Goal: Use online tool/utility: Utilize a website feature to perform a specific function

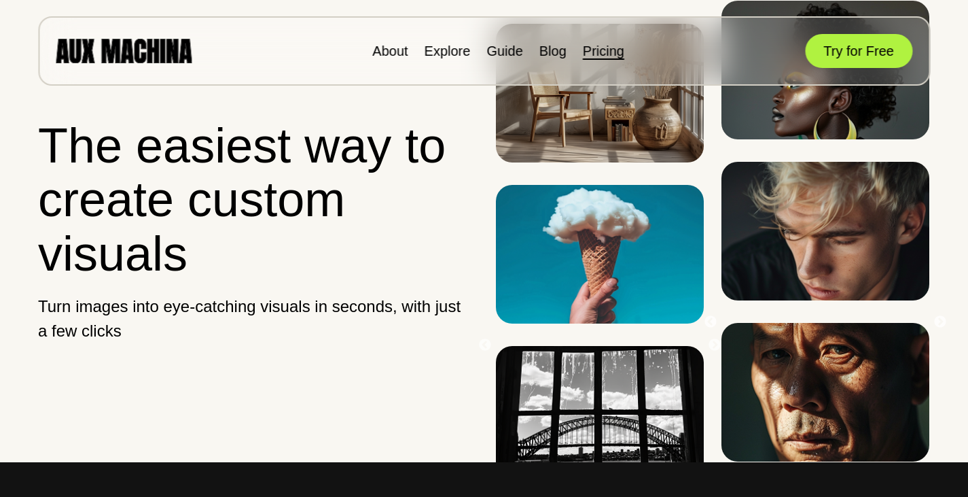
click at [616, 54] on link "Pricing" at bounding box center [603, 50] width 41 height 15
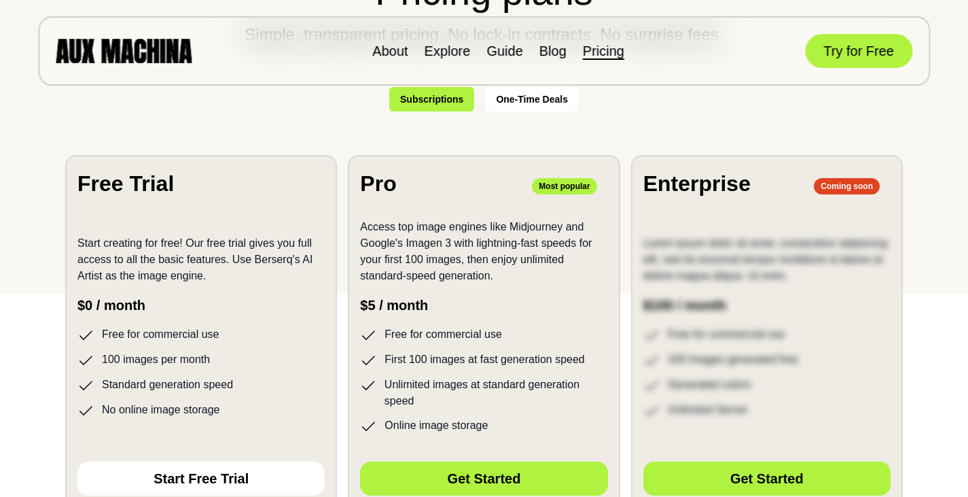
scroll to position [408, 0]
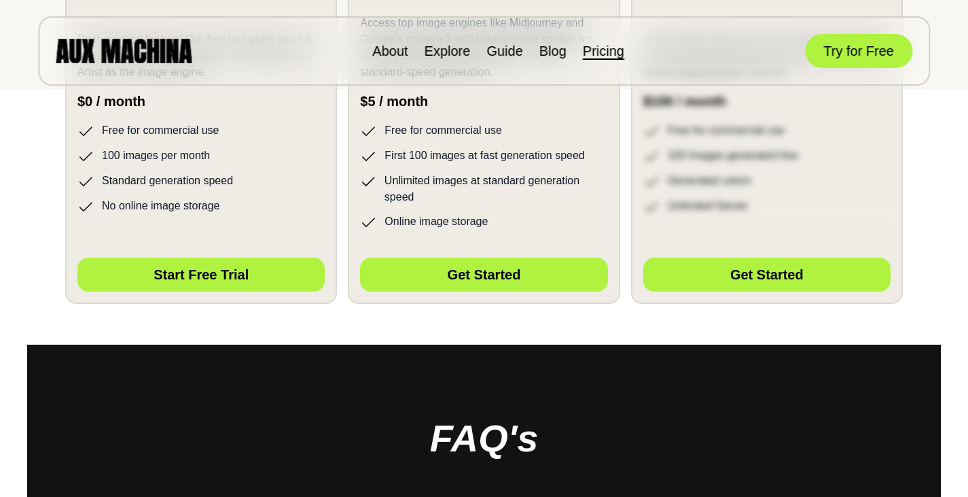
click at [238, 274] on button "Start Free Trial" at bounding box center [200, 274] width 247 height 34
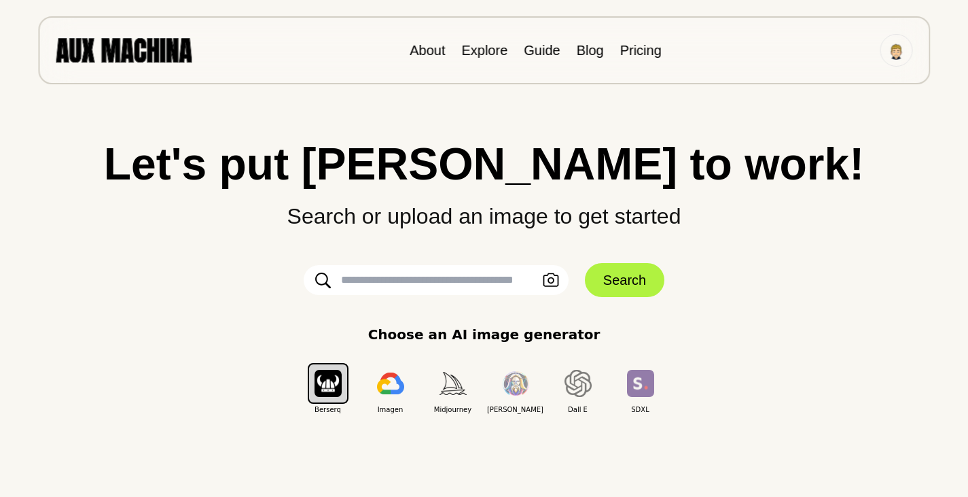
click at [437, 280] on input "text" at bounding box center [436, 280] width 265 height 30
paste input "**********"
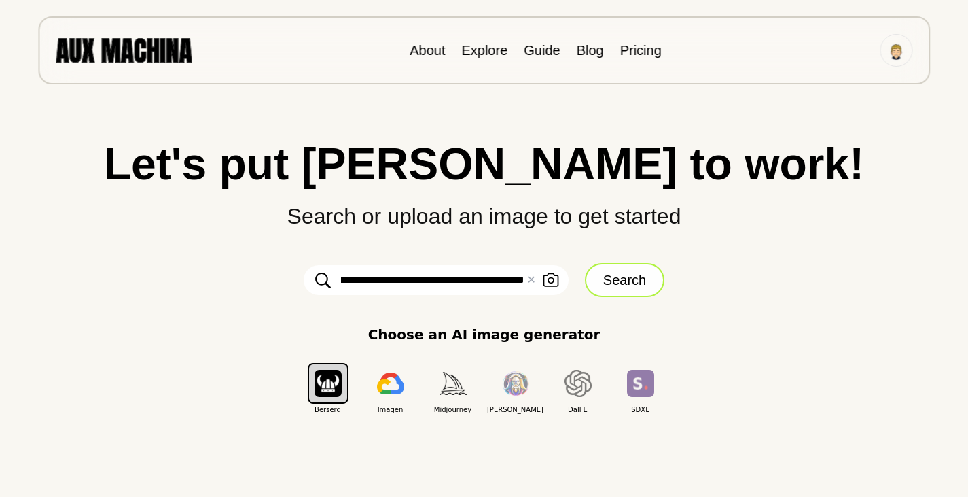
type input "**********"
click at [623, 288] on button "Search" at bounding box center [624, 280] width 79 height 34
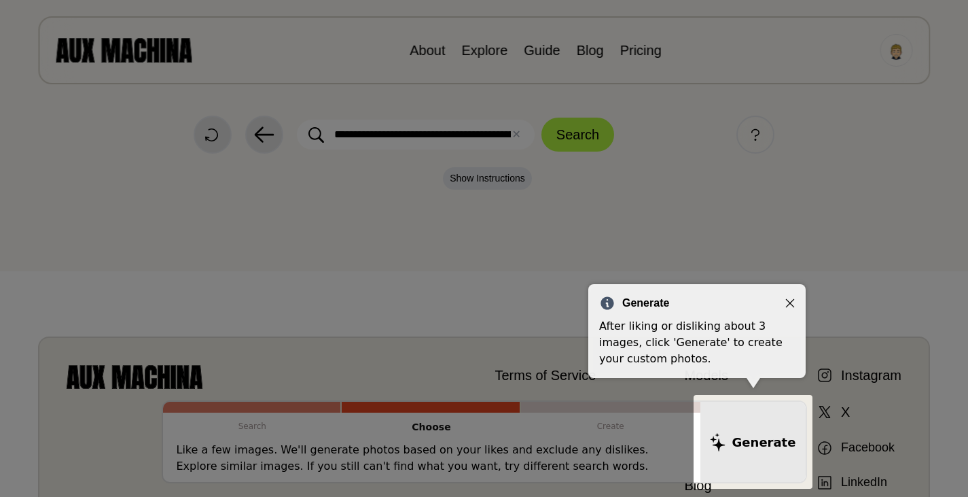
click at [793, 300] on icon "Close" at bounding box center [790, 303] width 10 height 10
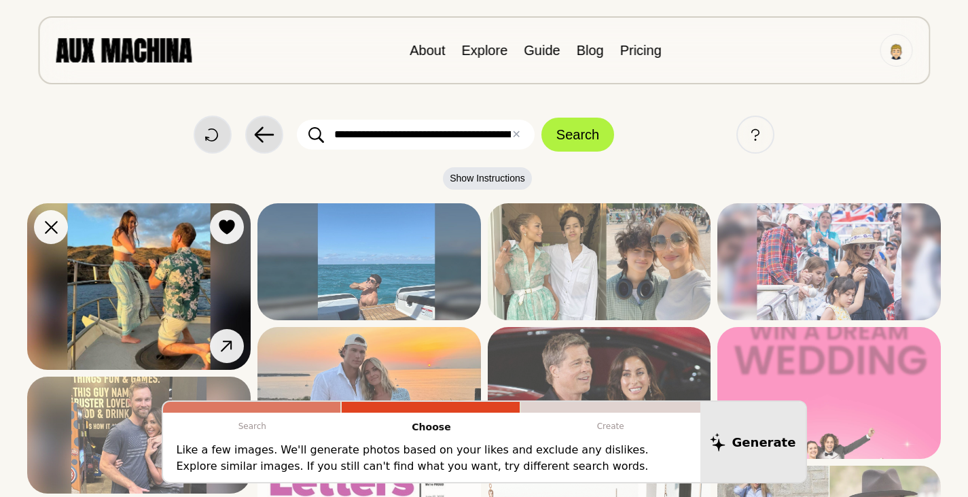
click at [125, 296] on img at bounding box center [138, 286] width 223 height 166
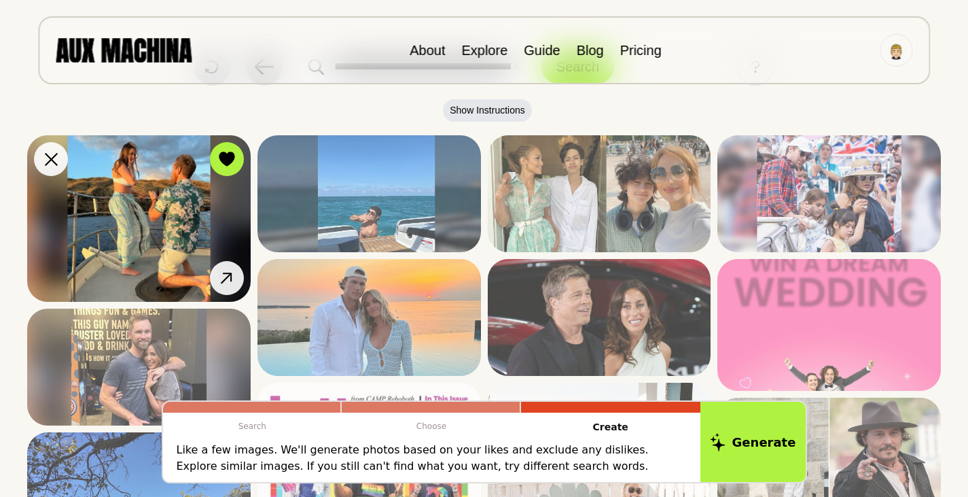
scroll to position [136, 0]
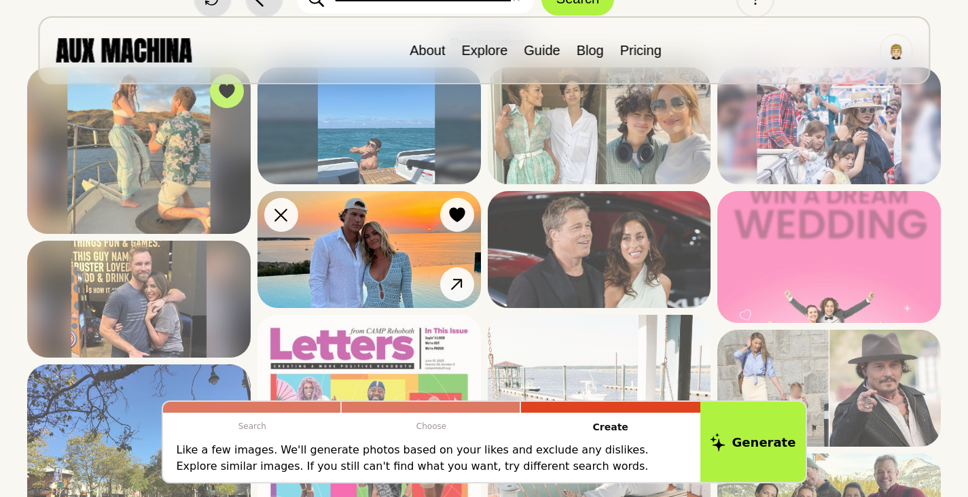
click at [362, 273] on img at bounding box center [368, 249] width 223 height 117
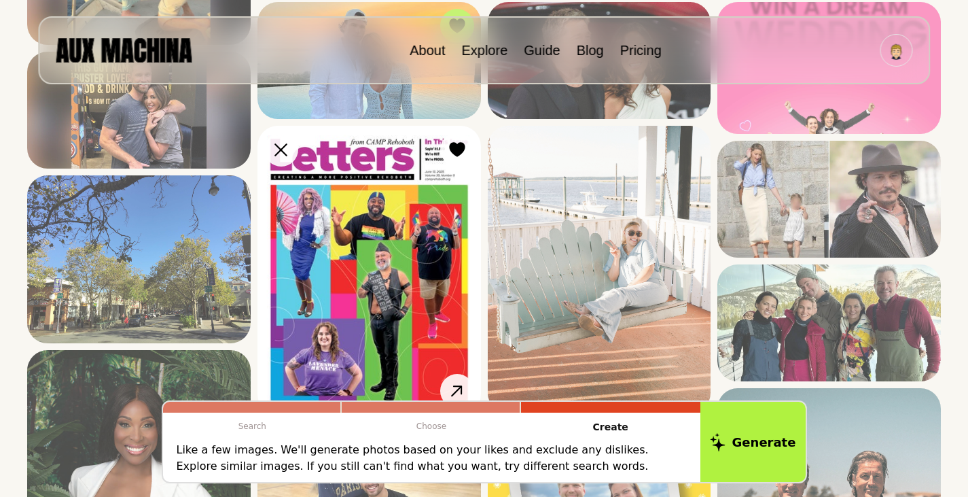
scroll to position [340, 0]
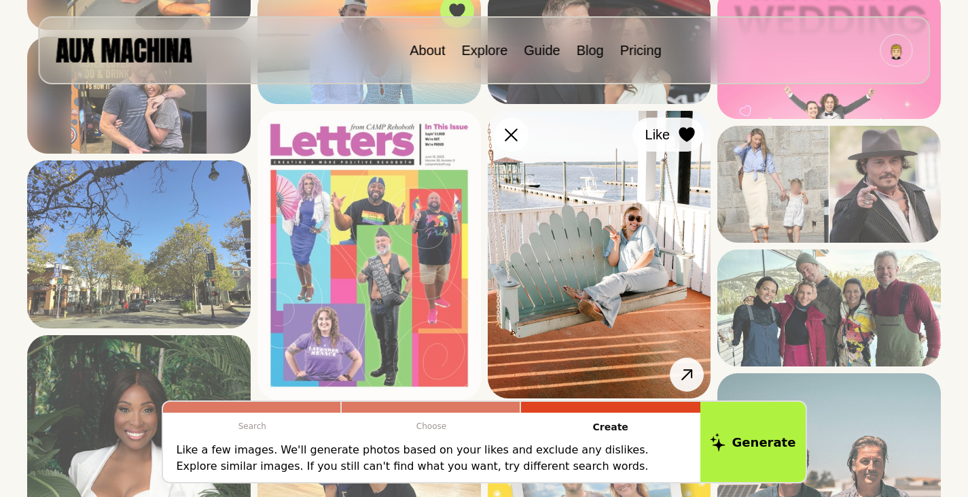
click at [698, 138] on button "Like" at bounding box center [667, 135] width 71 height 34
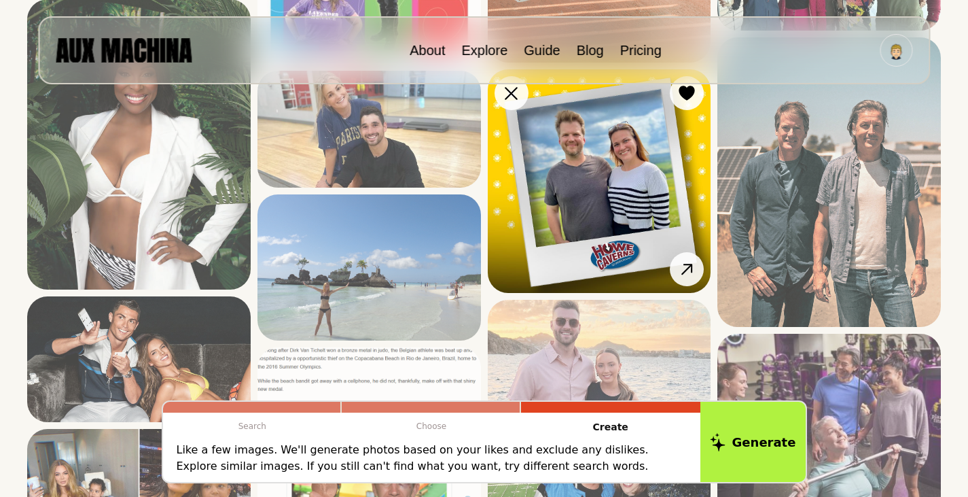
scroll to position [679, 0]
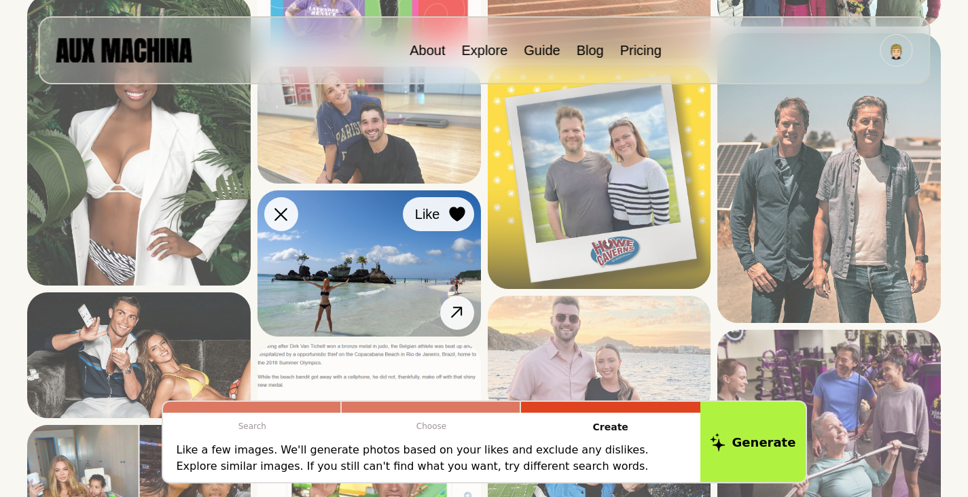
click at [453, 221] on icon at bounding box center [457, 213] width 16 height 15
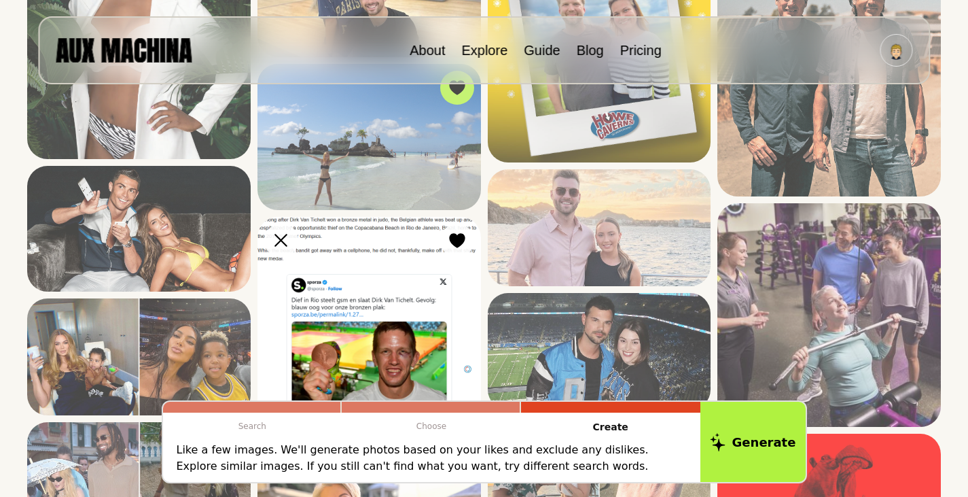
scroll to position [815, 0]
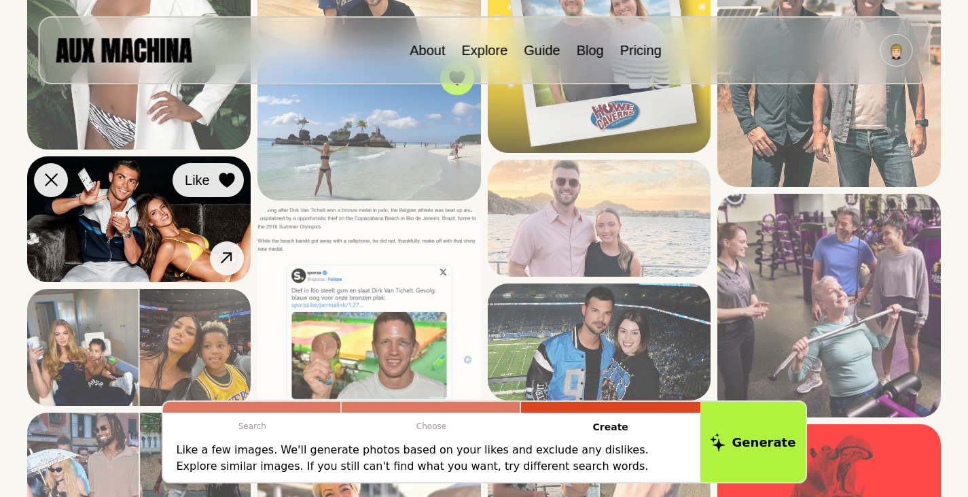
click at [219, 185] on icon at bounding box center [227, 180] width 16 height 15
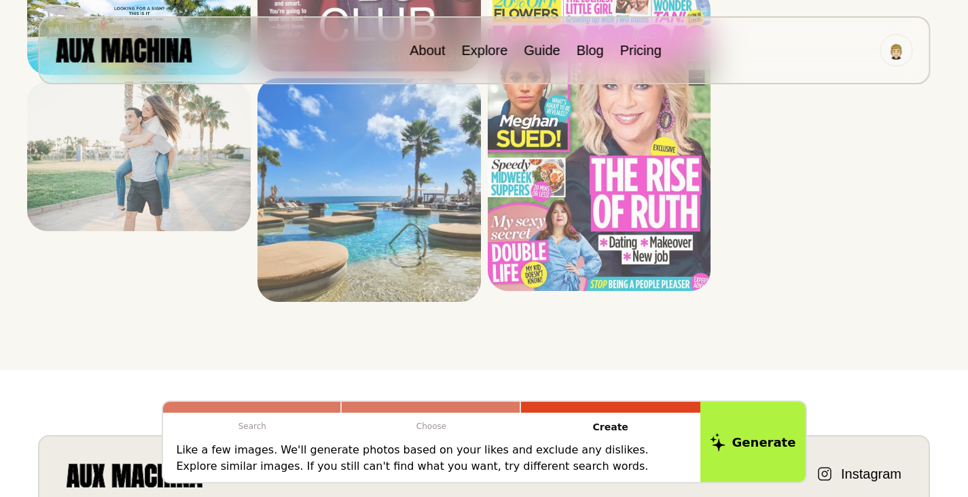
scroll to position [1562, 0]
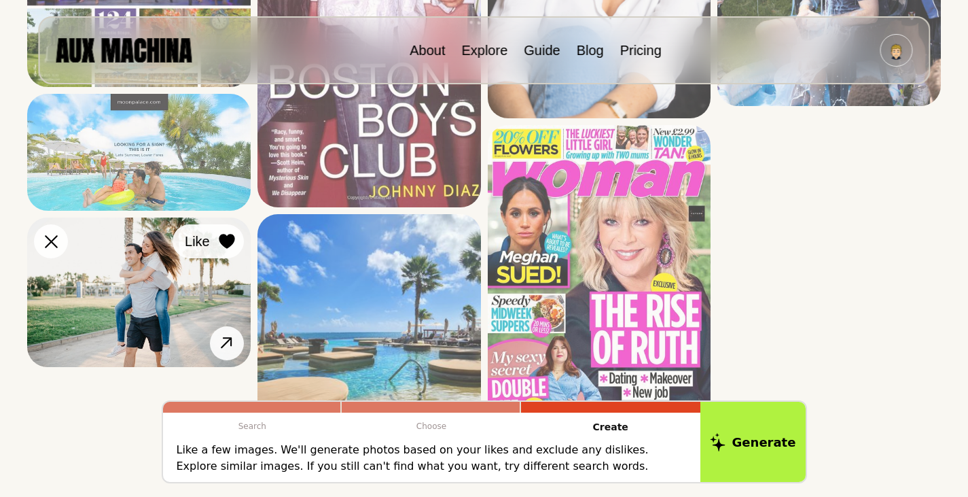
click at [228, 238] on icon at bounding box center [227, 241] width 16 height 15
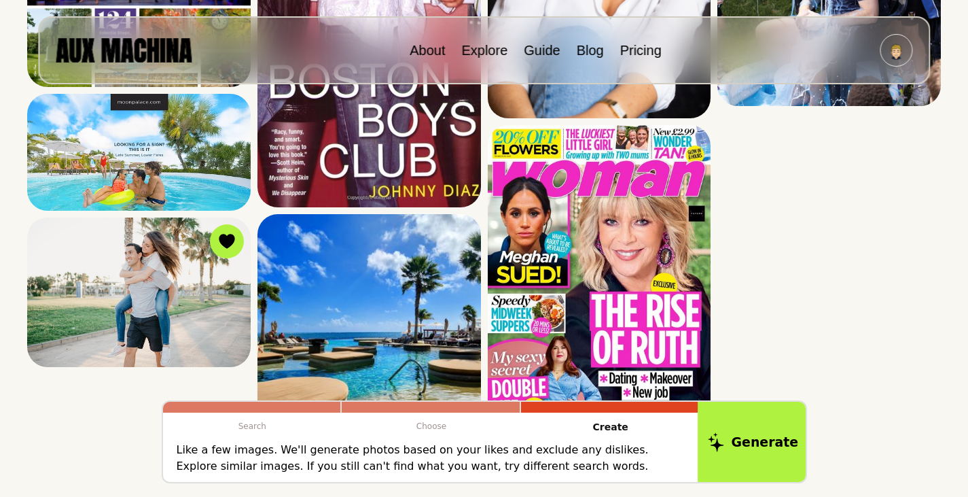
click at [751, 446] on button "Generate" at bounding box center [753, 441] width 111 height 84
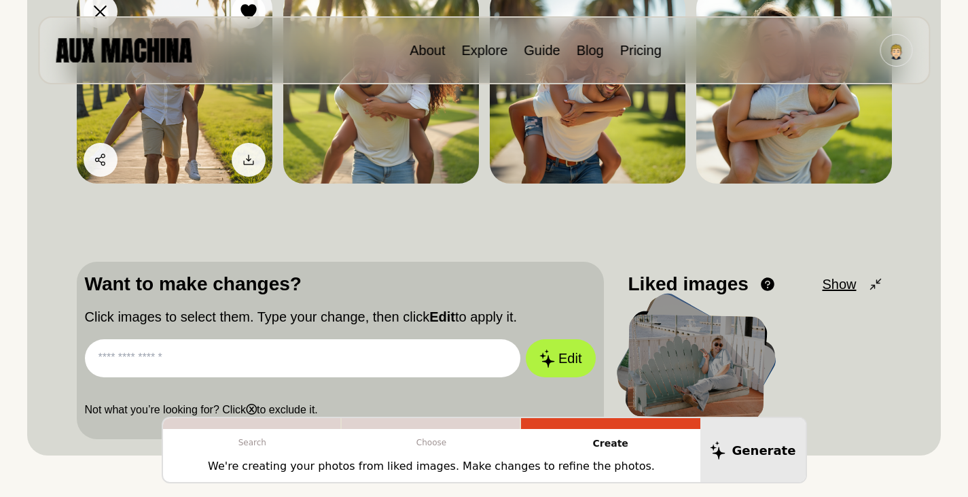
scroll to position [272, 0]
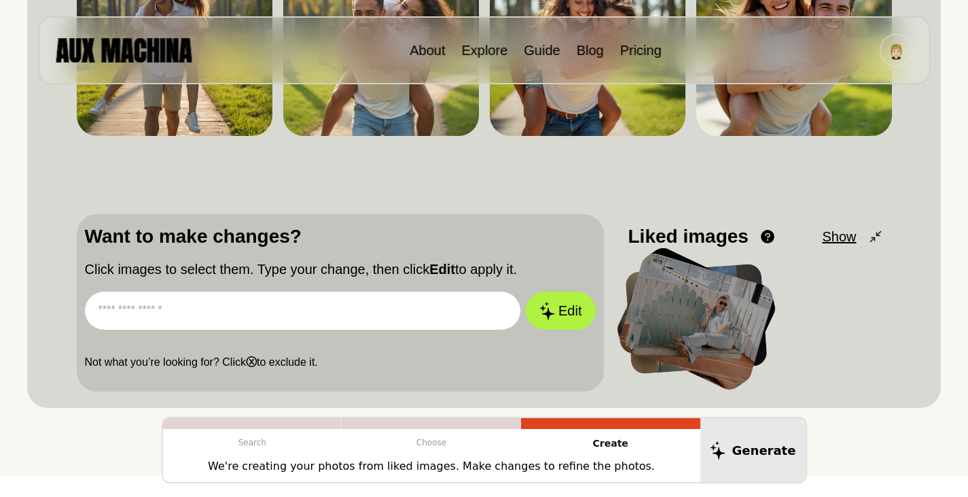
click at [185, 307] on input "text" at bounding box center [303, 310] width 436 height 38
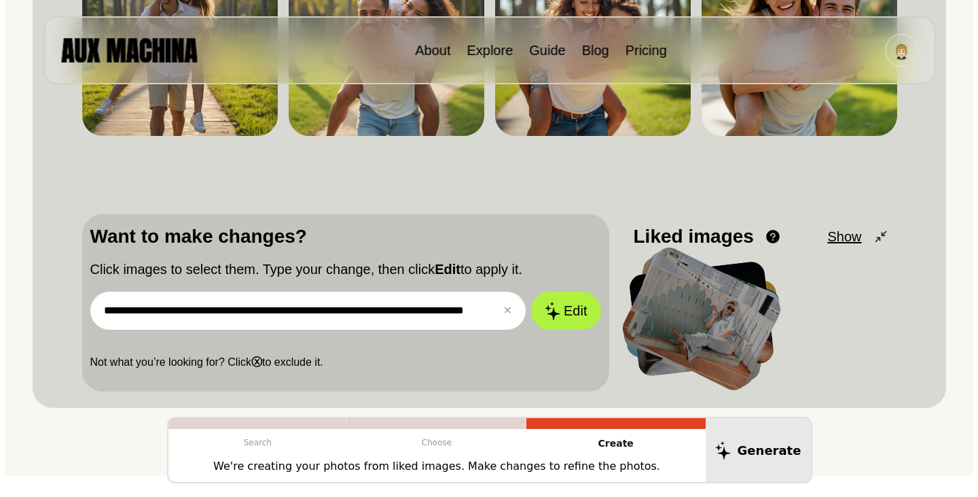
scroll to position [0, 41]
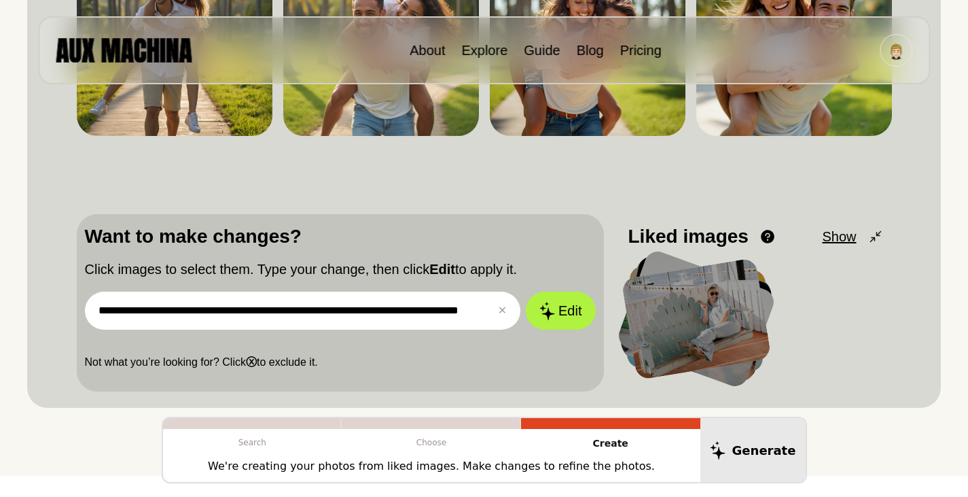
type input "**********"
click at [526, 291] on button "Edit" at bounding box center [560, 310] width 69 height 38
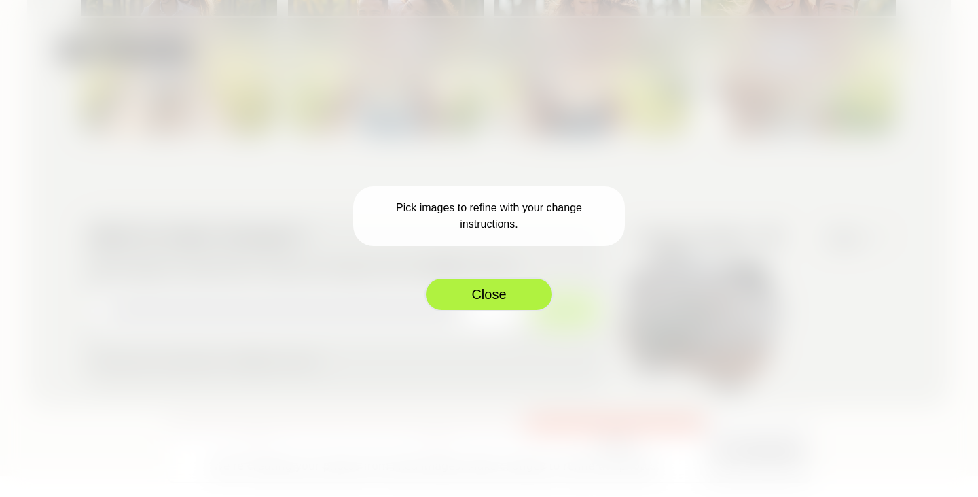
click at [471, 300] on button "Close" at bounding box center [489, 294] width 129 height 34
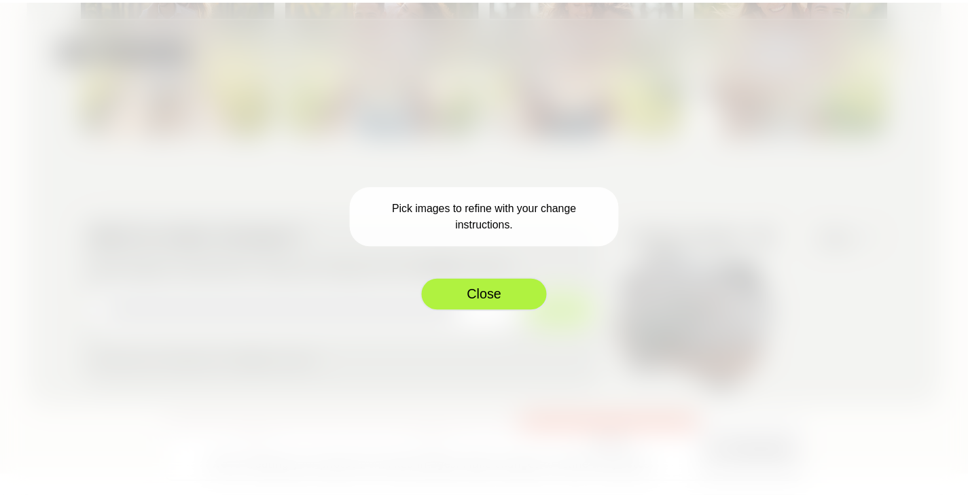
scroll to position [0, 0]
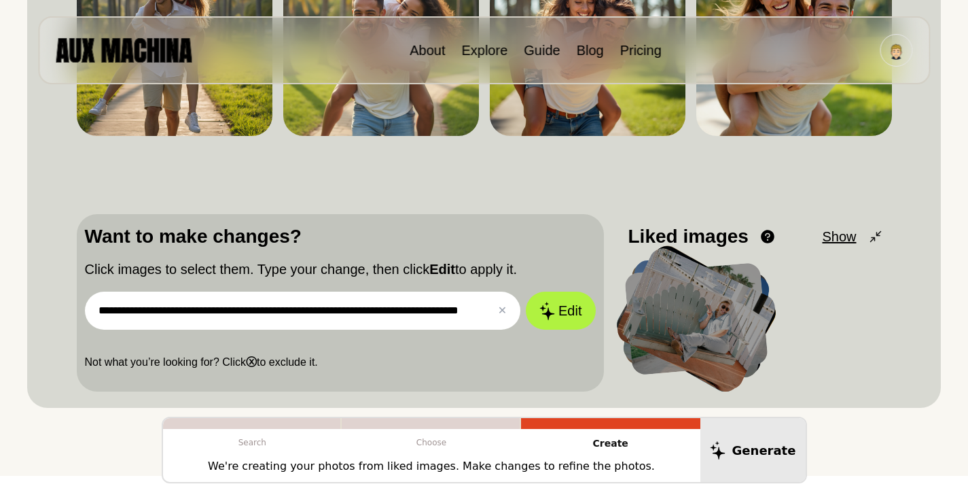
click at [678, 312] on div at bounding box center [696, 318] width 166 height 149
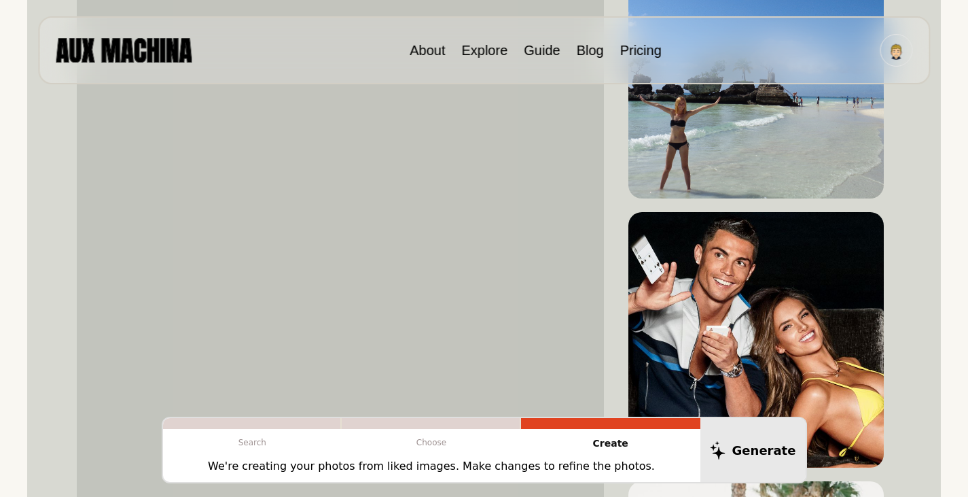
scroll to position [1155, 0]
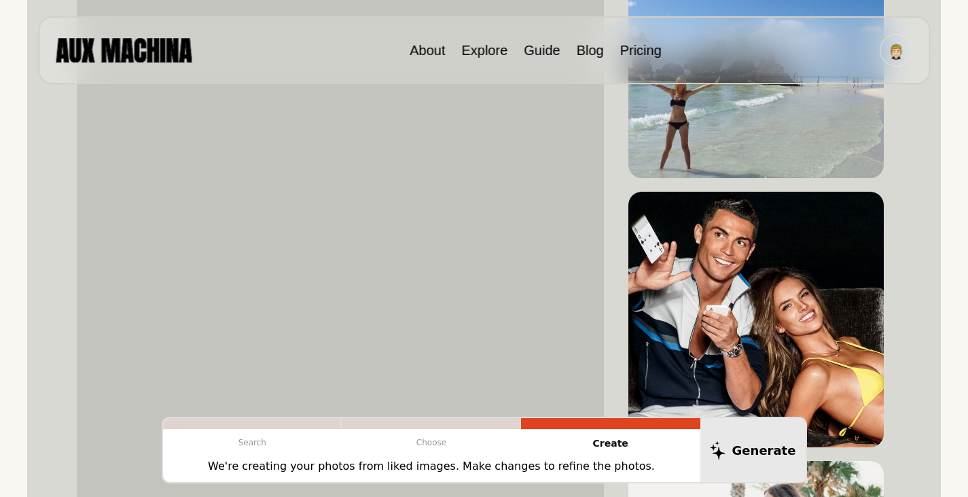
click at [748, 124] on img at bounding box center [755, 50] width 255 height 255
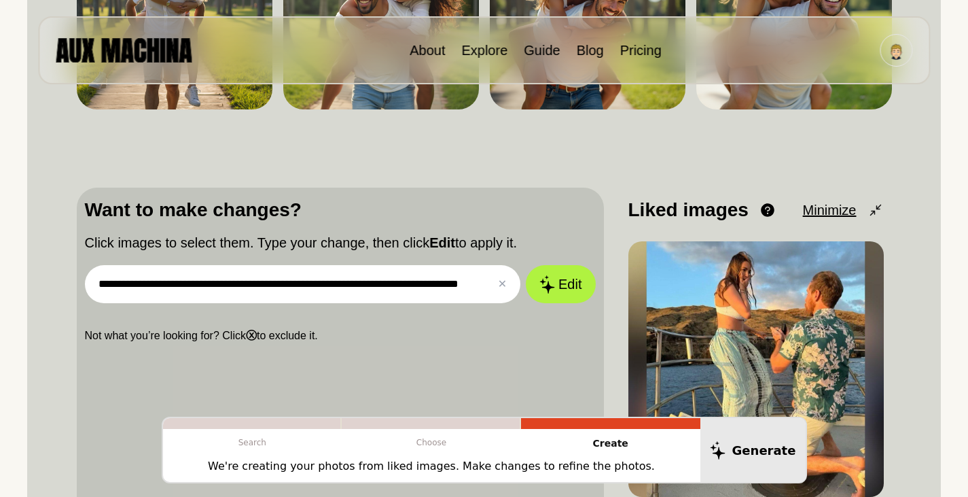
scroll to position [340, 0]
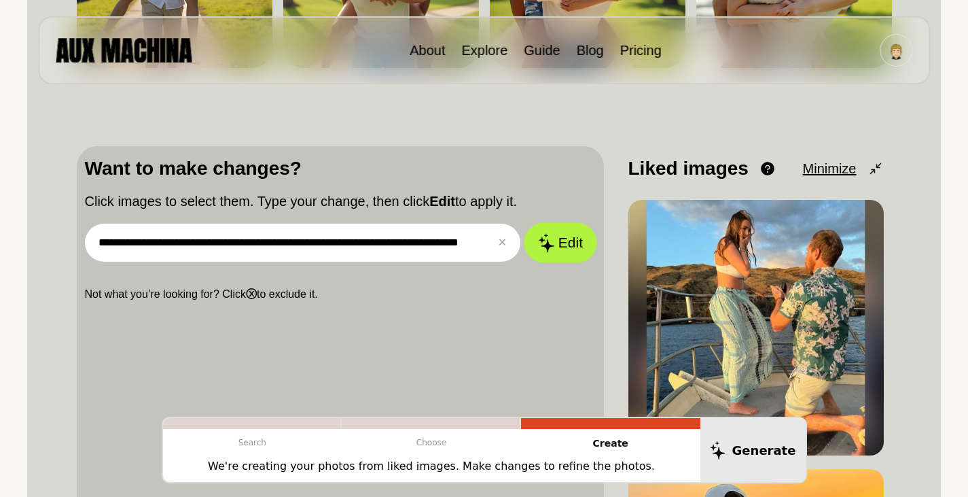
click at [567, 254] on button "Edit" at bounding box center [560, 243] width 73 height 40
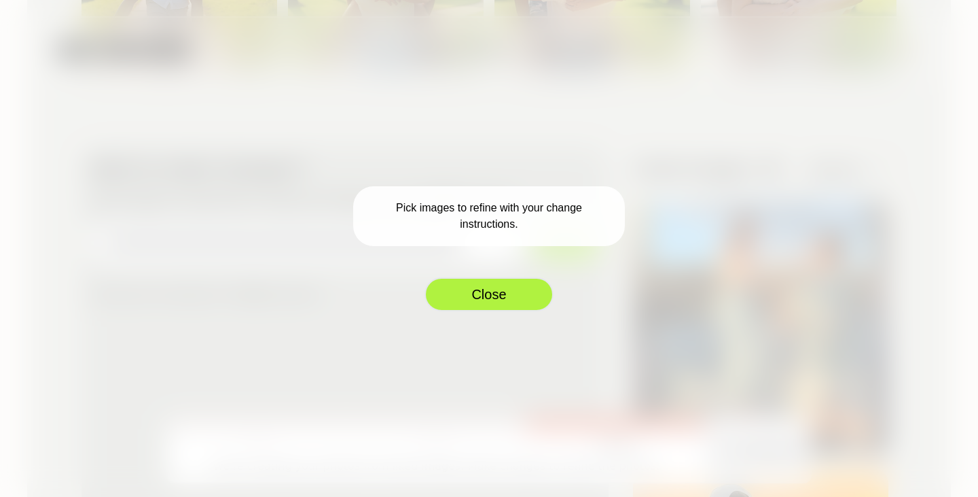
click at [516, 300] on button "Close" at bounding box center [489, 294] width 129 height 34
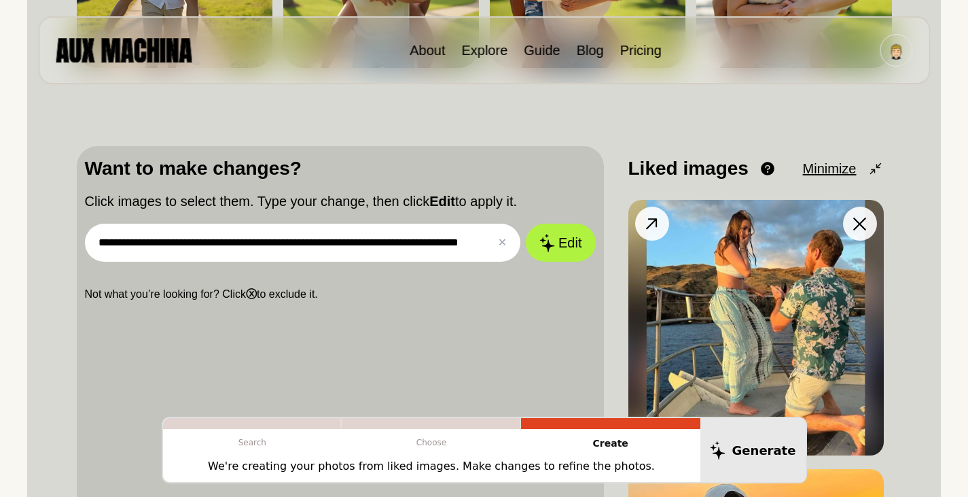
click at [858, 228] on icon at bounding box center [859, 223] width 13 height 13
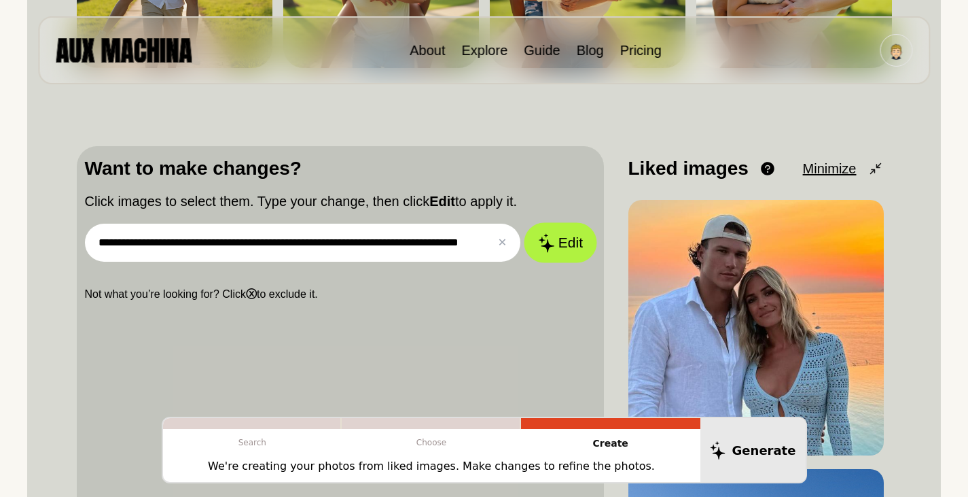
click at [543, 238] on icon at bounding box center [546, 242] width 16 height 19
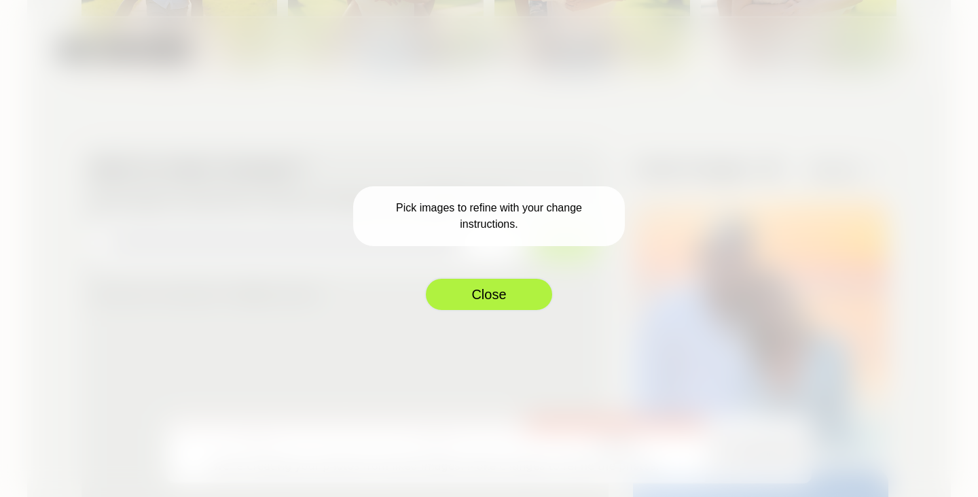
click at [513, 294] on button "Close" at bounding box center [489, 294] width 129 height 34
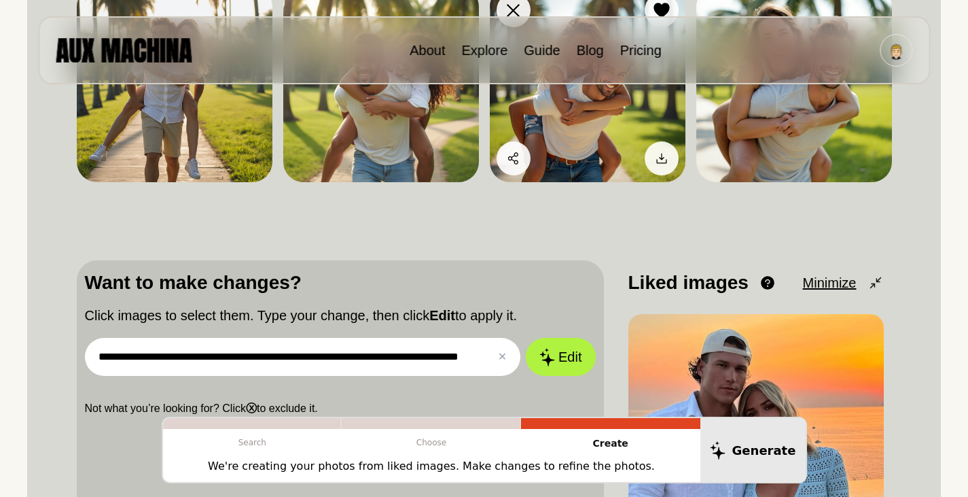
scroll to position [0, 0]
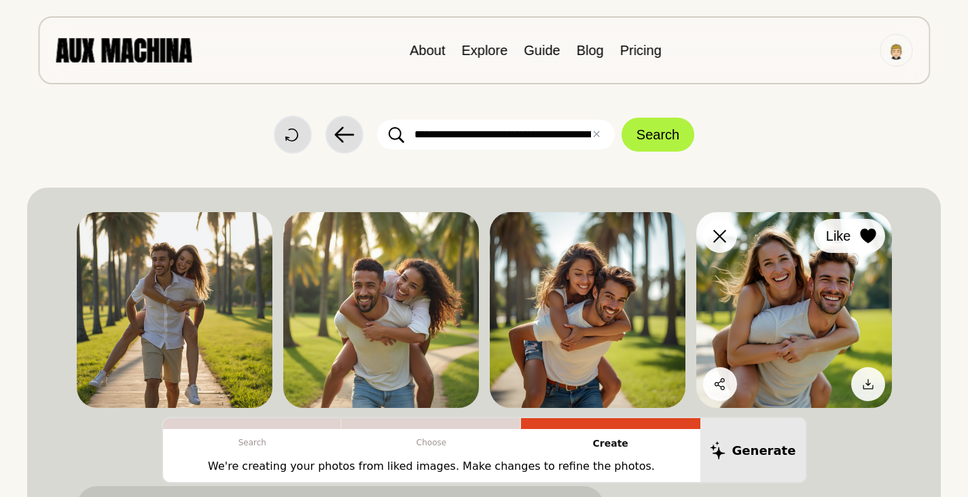
click at [858, 235] on div at bounding box center [868, 235] width 20 height 20
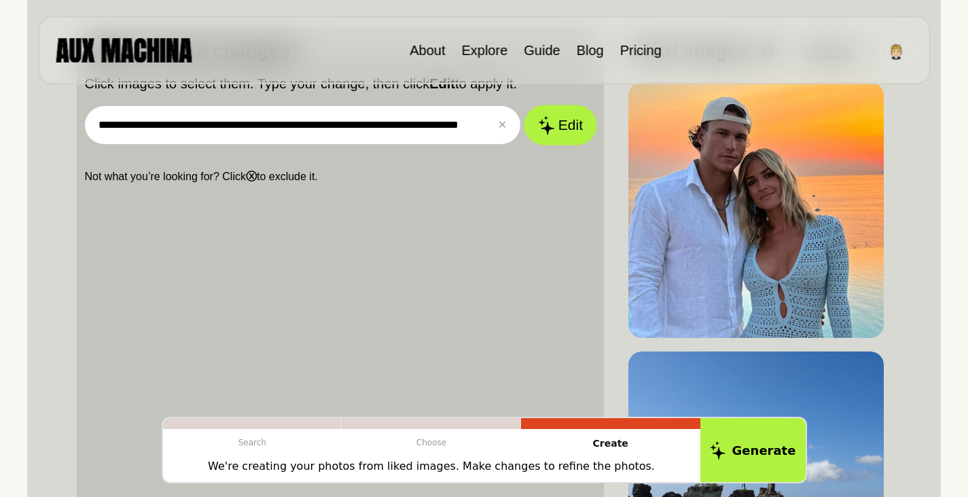
scroll to position [408, 0]
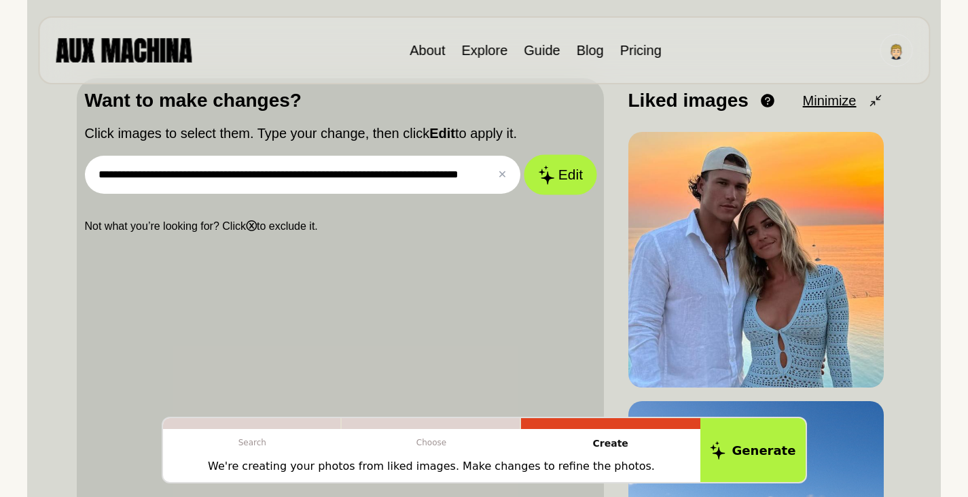
click at [563, 169] on button "Edit" at bounding box center [560, 175] width 73 height 40
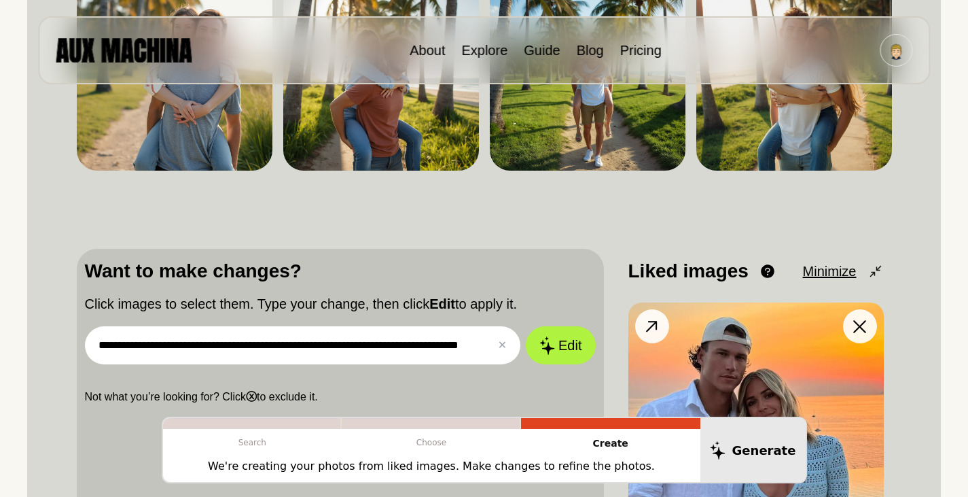
scroll to position [0, 0]
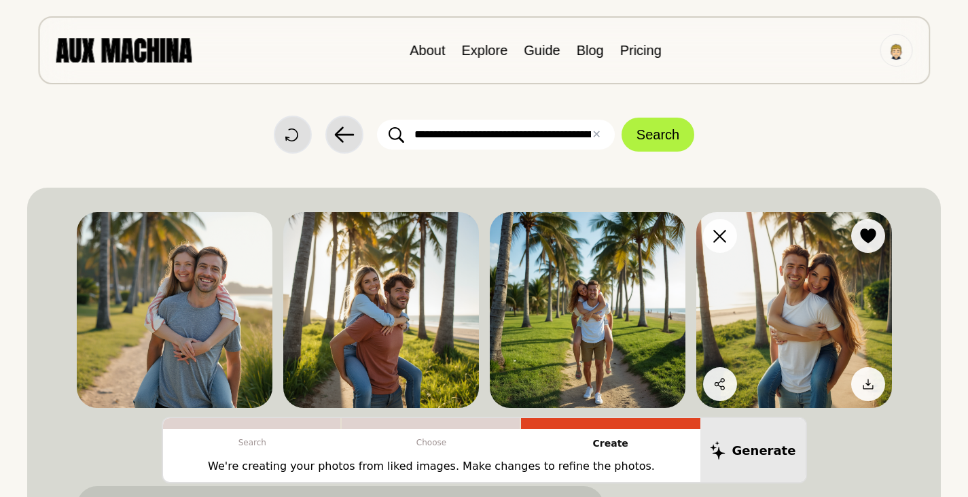
click at [787, 279] on img at bounding box center [794, 310] width 196 height 196
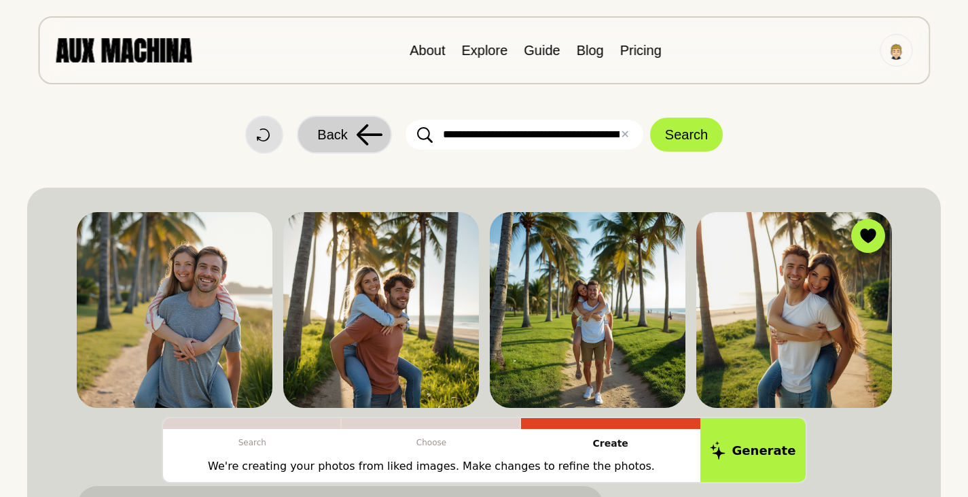
click at [375, 132] on icon at bounding box center [369, 135] width 27 height 22
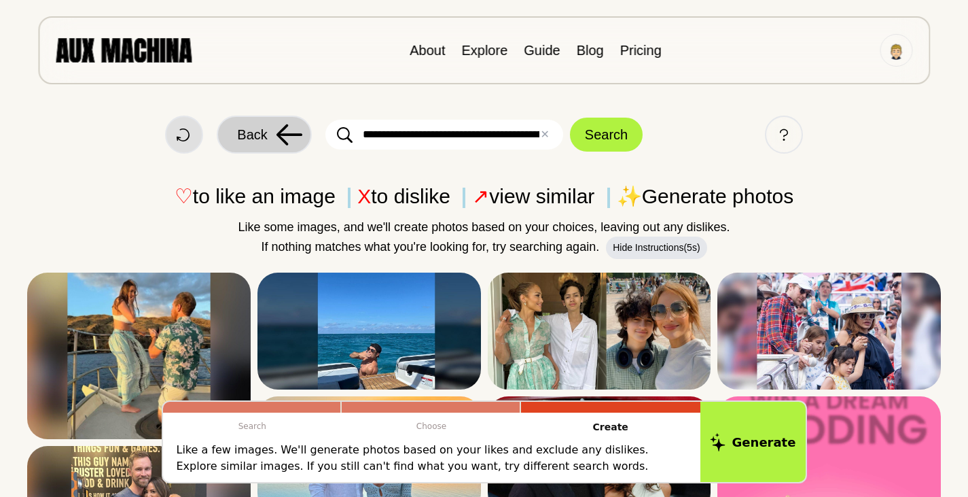
click at [269, 140] on button "Back" at bounding box center [264, 134] width 95 height 38
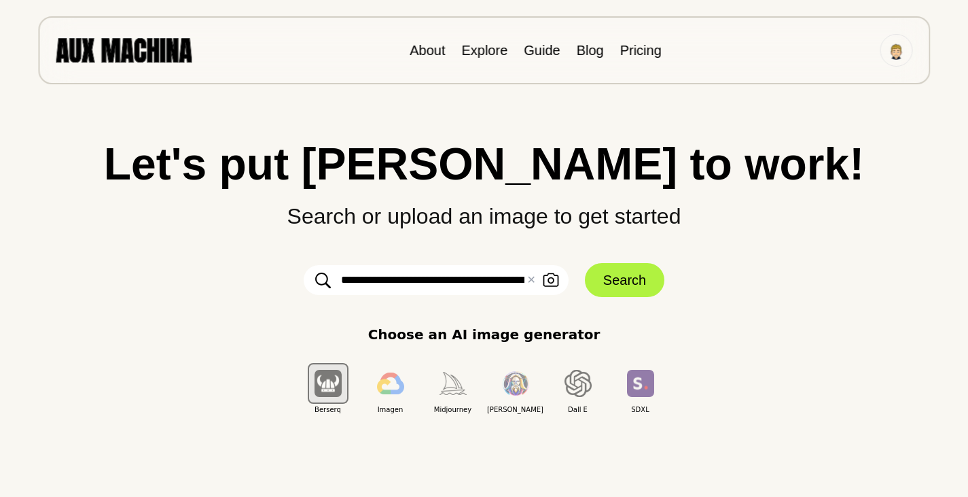
click at [410, 275] on input "**********" at bounding box center [436, 280] width 265 height 30
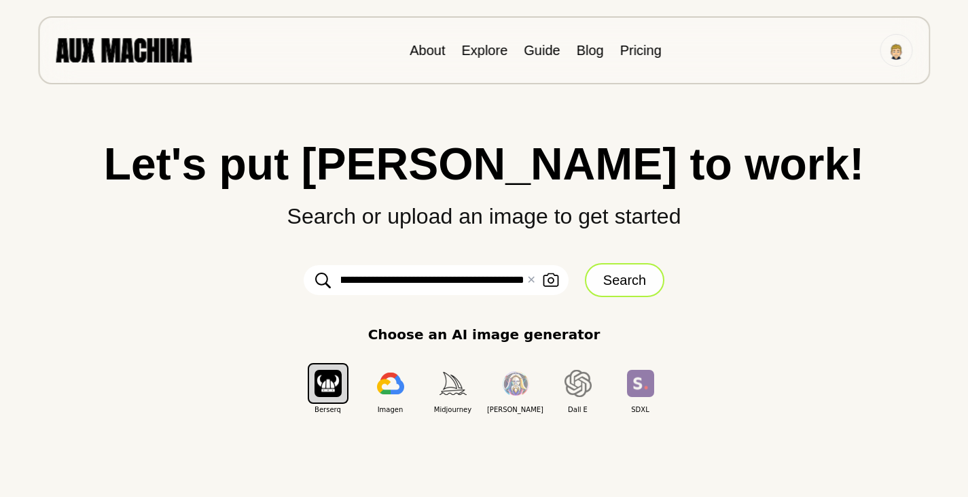
type input "**********"
click at [609, 272] on button "Search" at bounding box center [624, 280] width 79 height 34
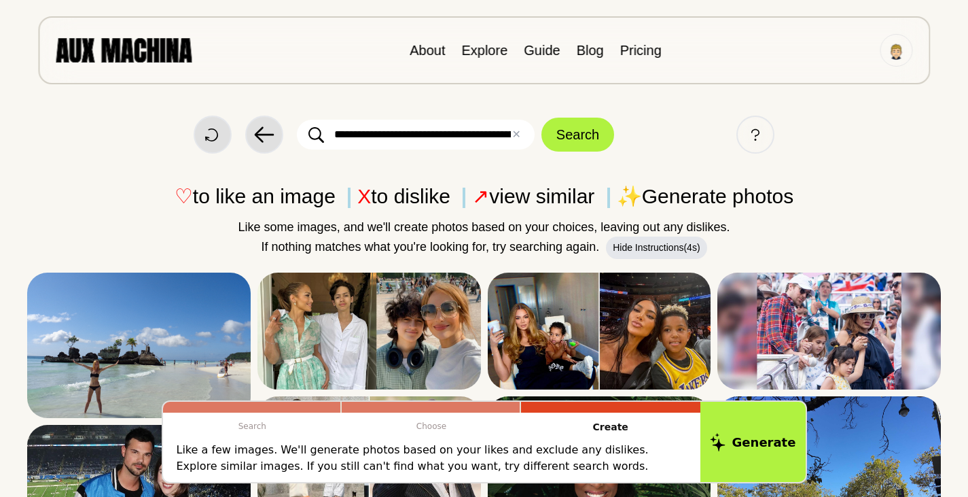
scroll to position [136, 0]
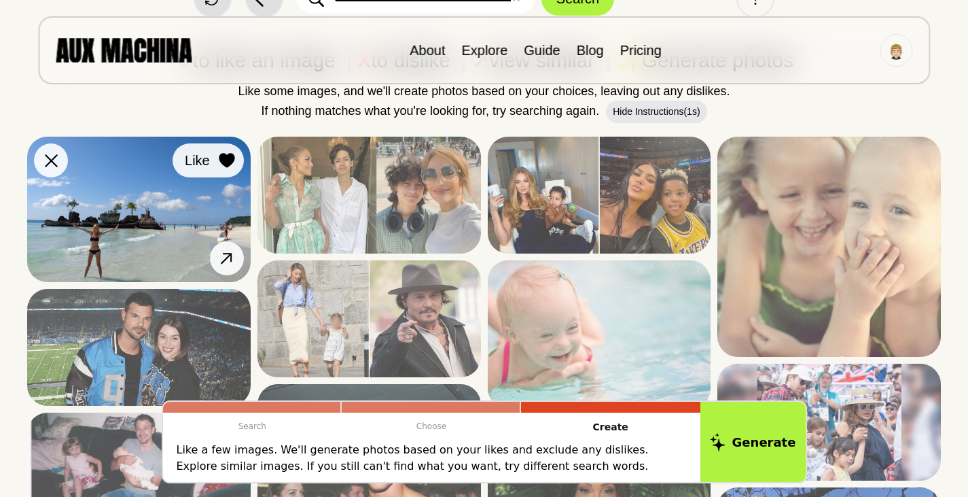
click at [228, 161] on icon at bounding box center [227, 160] width 16 height 15
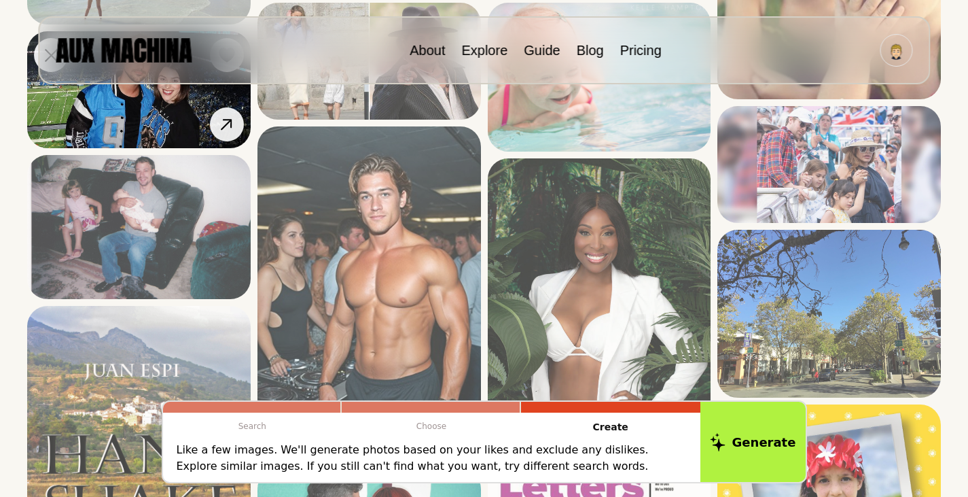
scroll to position [340, 0]
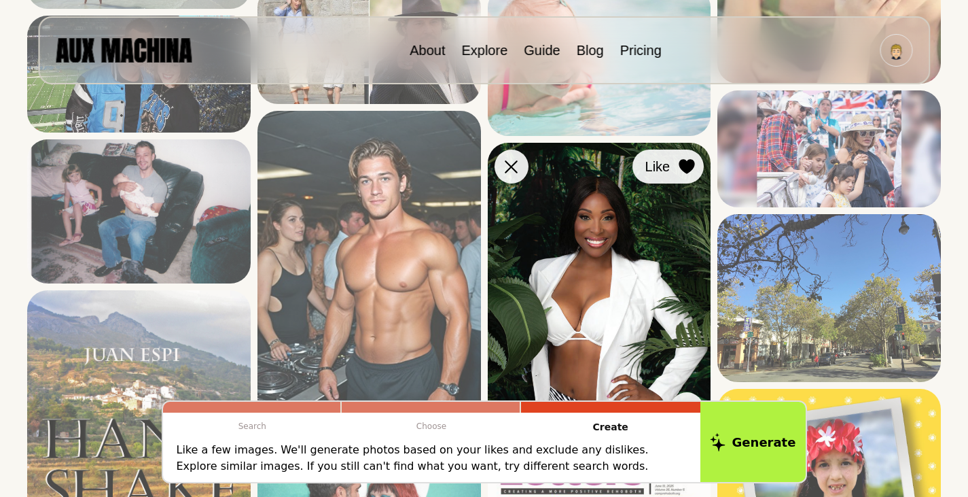
click at [688, 168] on icon at bounding box center [687, 166] width 16 height 15
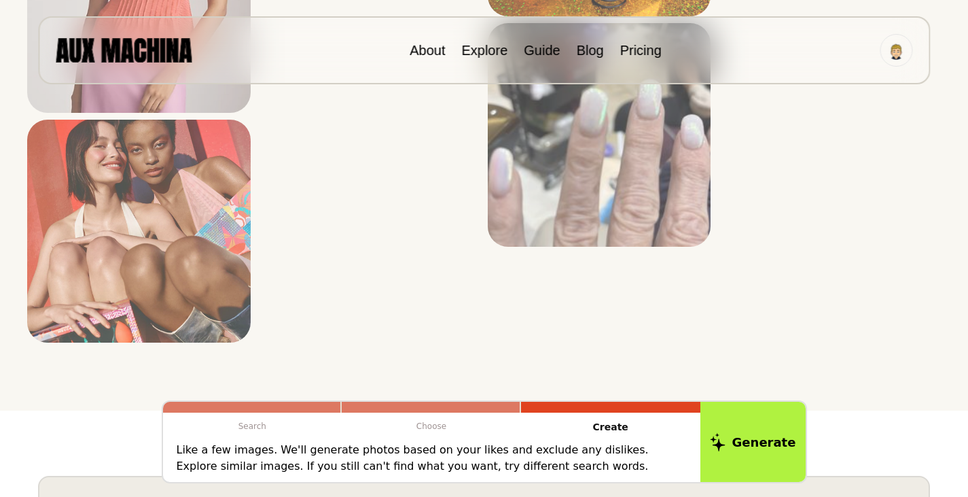
scroll to position [2099, 0]
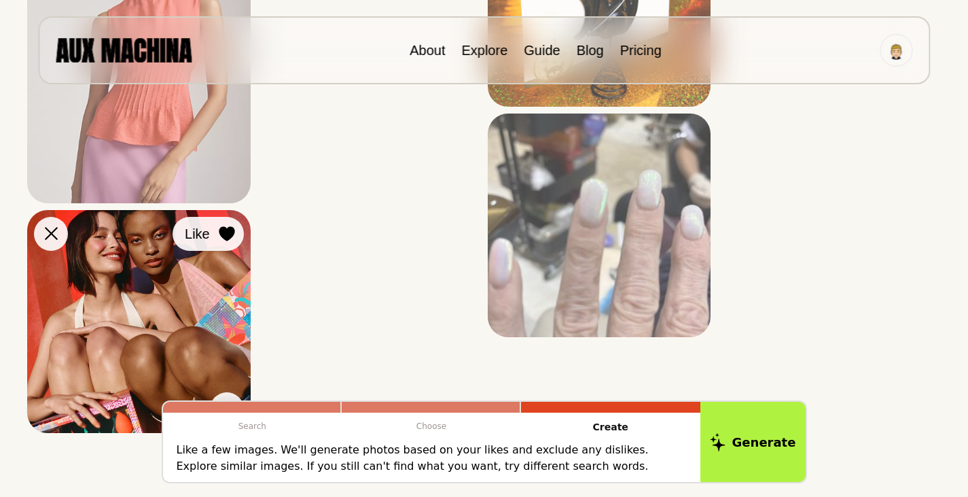
click at [228, 236] on icon at bounding box center [227, 233] width 16 height 15
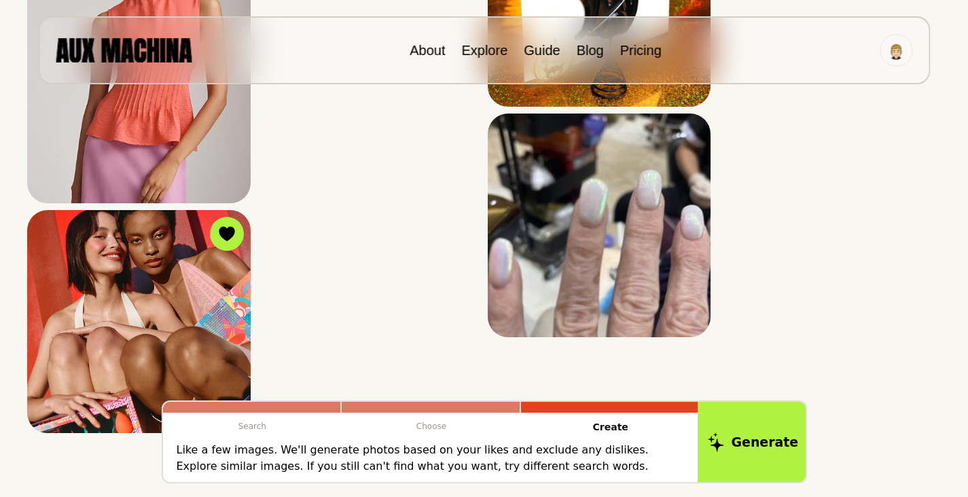
click at [761, 445] on button "Generate" at bounding box center [753, 441] width 111 height 84
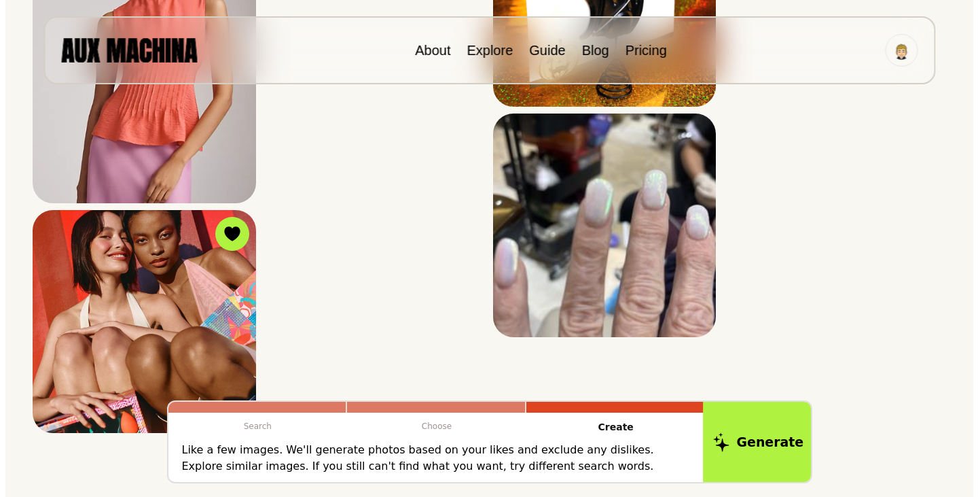
scroll to position [722, 0]
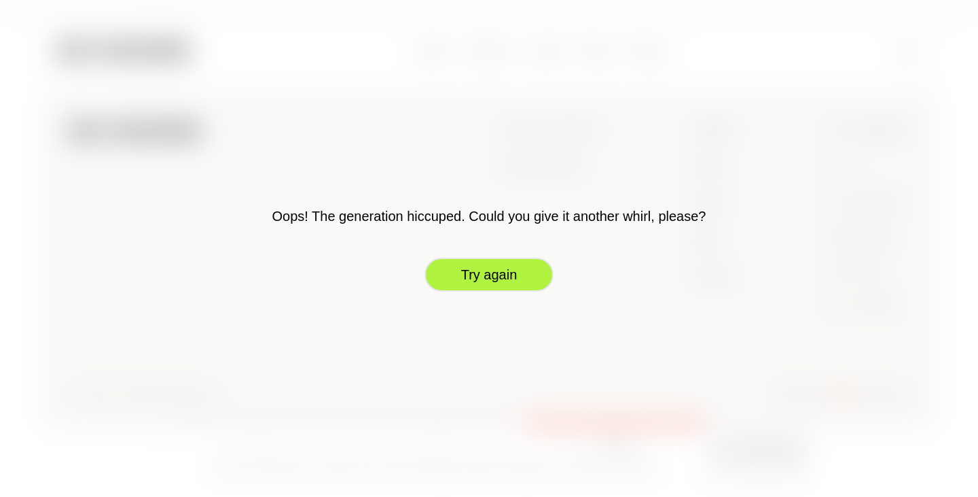
click at [504, 270] on button "Try again" at bounding box center [489, 274] width 129 height 34
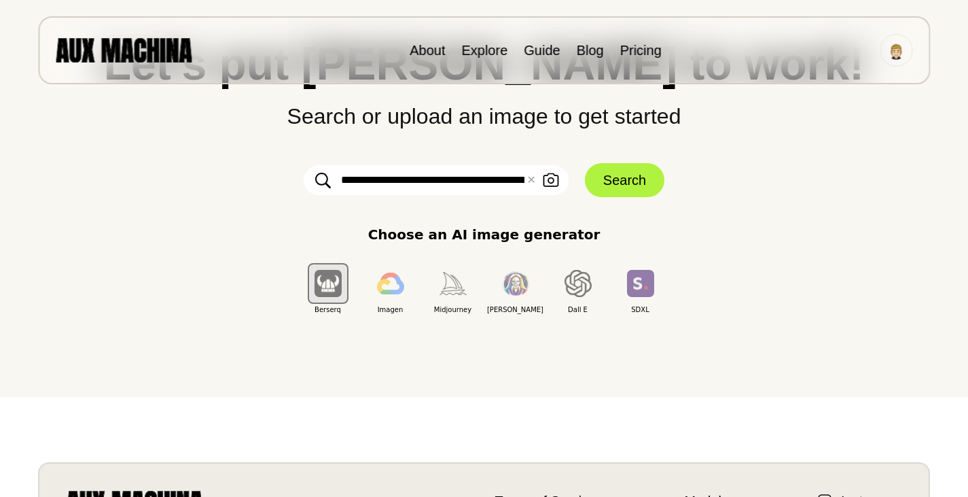
scroll to position [0, 0]
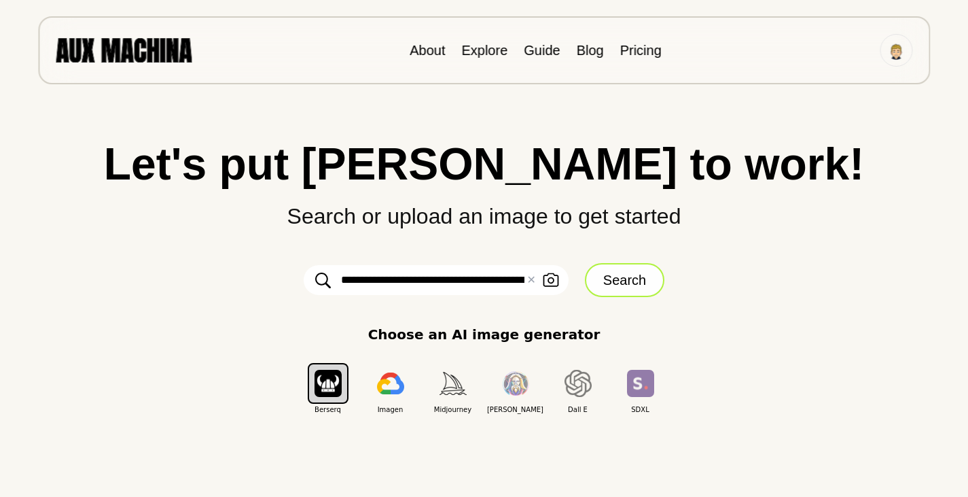
click at [651, 281] on button "Search" at bounding box center [624, 280] width 79 height 34
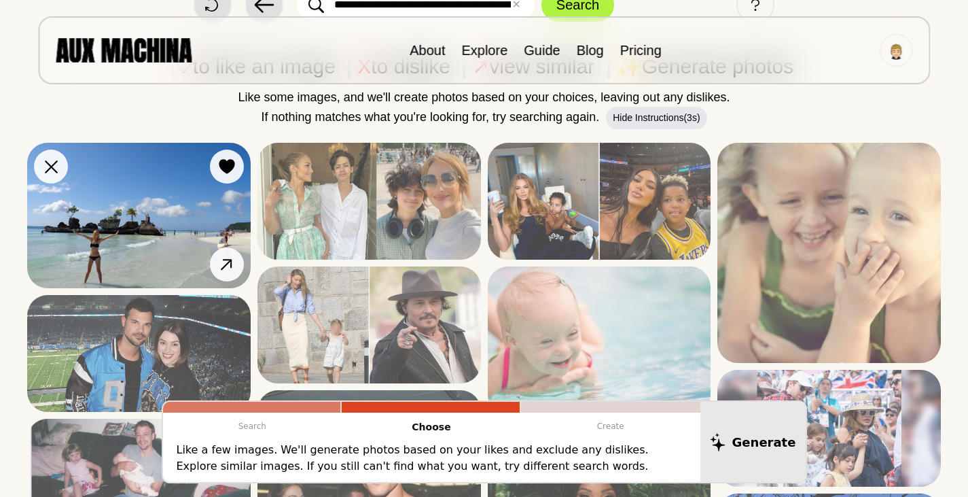
scroll to position [136, 0]
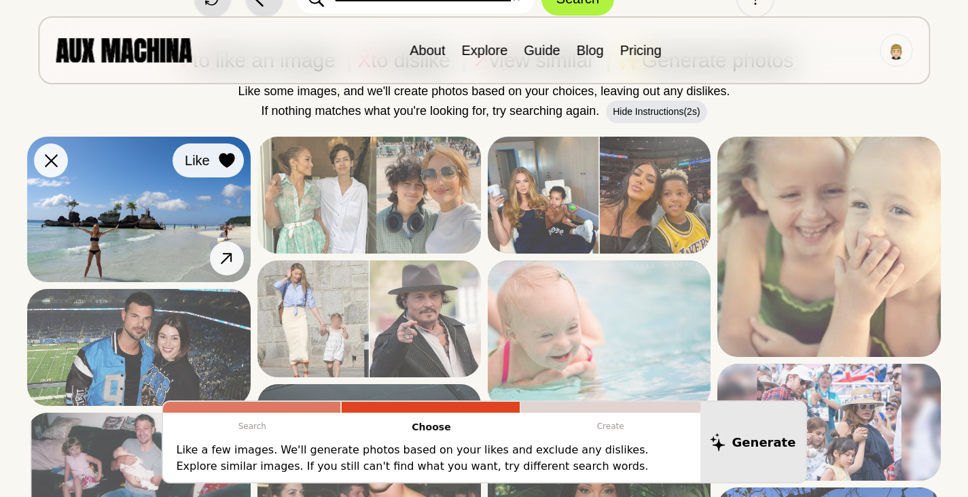
click at [230, 162] on icon at bounding box center [227, 160] width 16 height 15
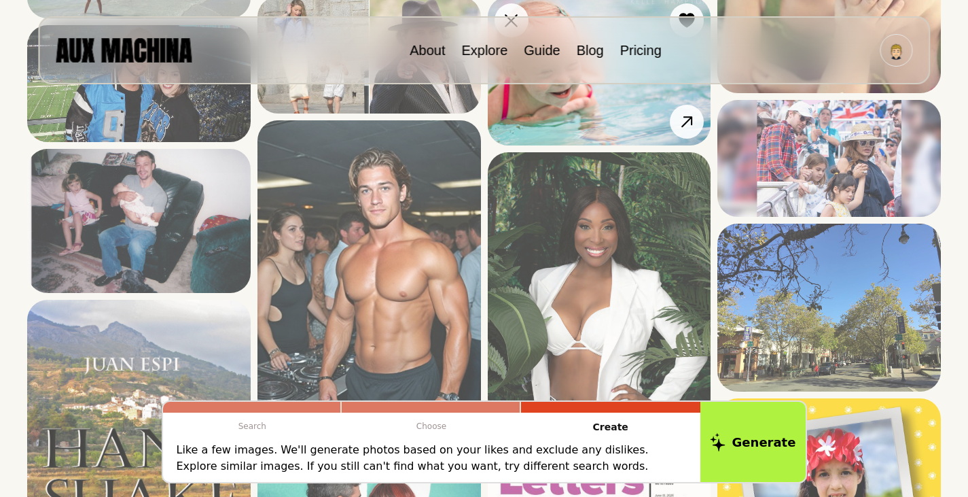
scroll to position [338, 0]
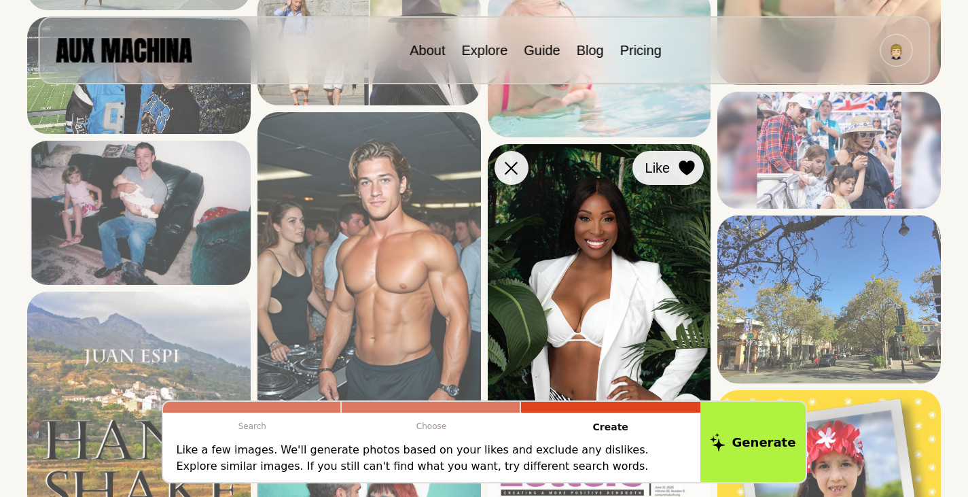
click at [684, 176] on div at bounding box center [686, 168] width 20 height 20
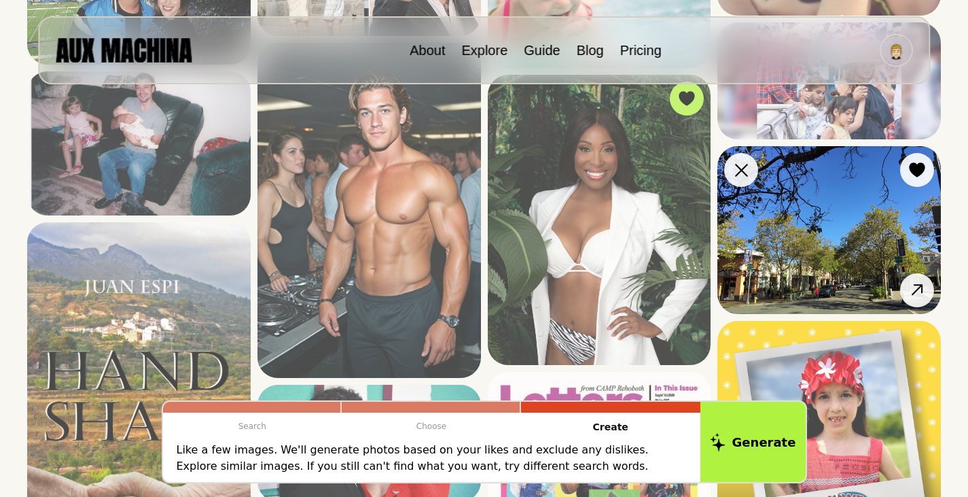
scroll to position [406, 0]
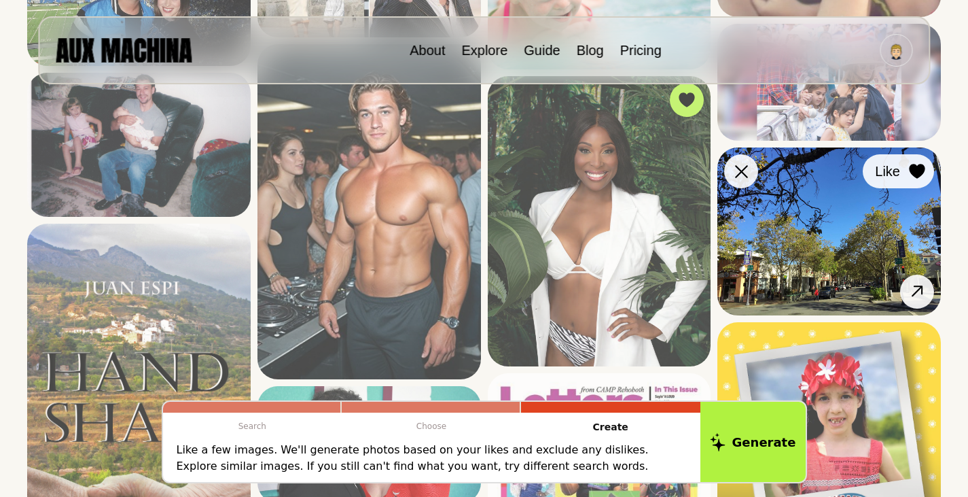
click at [914, 177] on icon at bounding box center [917, 171] width 16 height 15
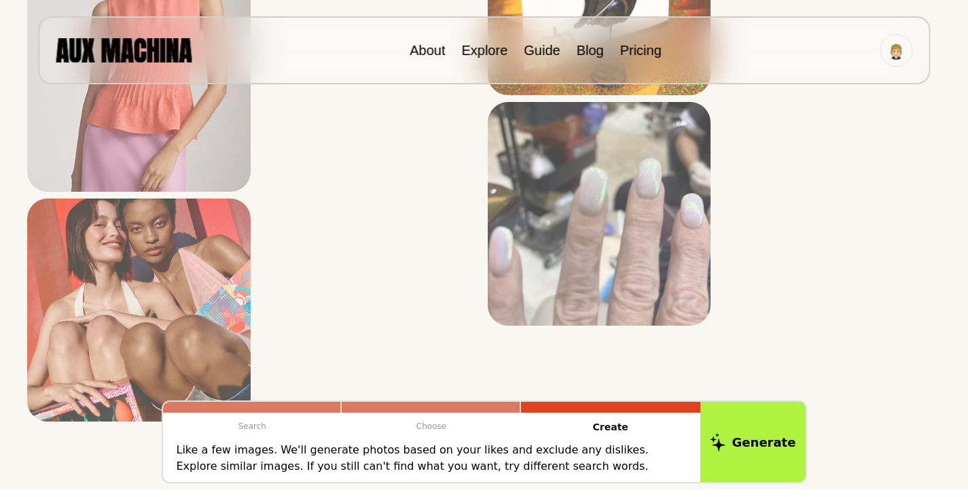
scroll to position [2104, 0]
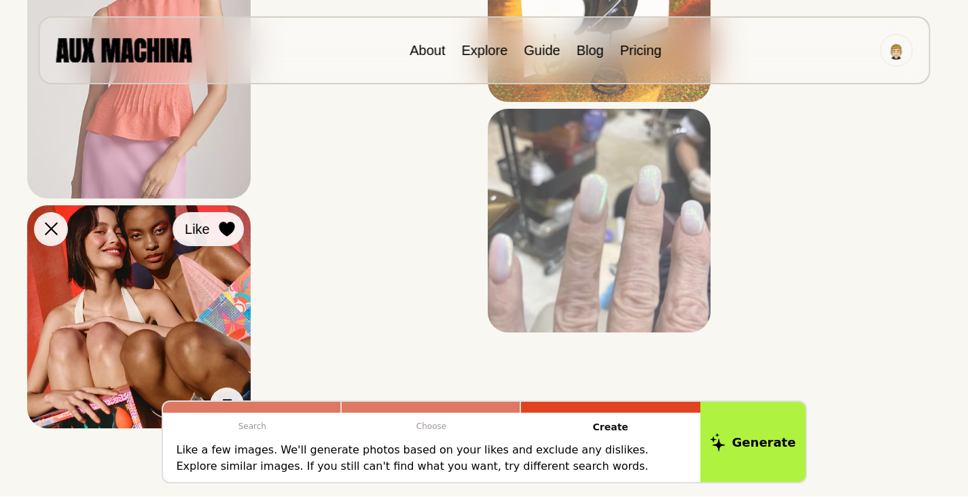
click at [236, 227] on div at bounding box center [227, 229] width 20 height 20
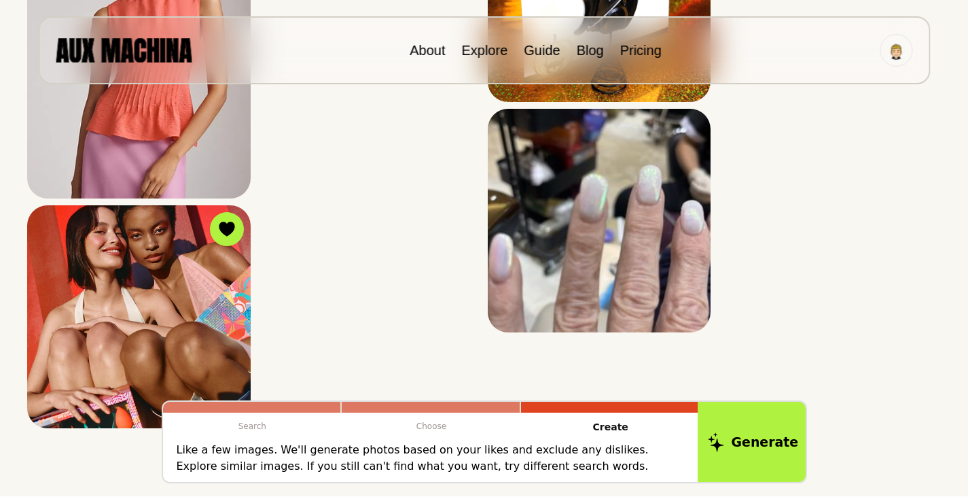
click at [740, 435] on button "Generate" at bounding box center [753, 441] width 111 height 84
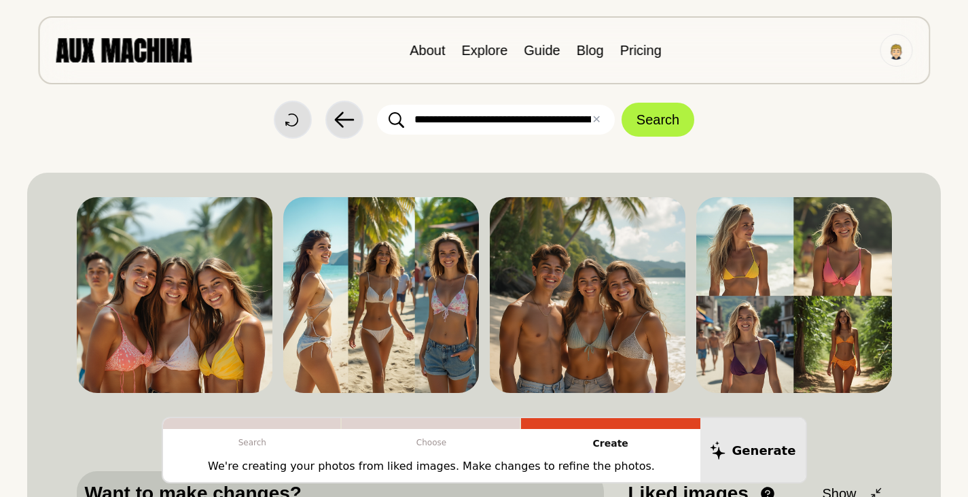
scroll to position [0, 0]
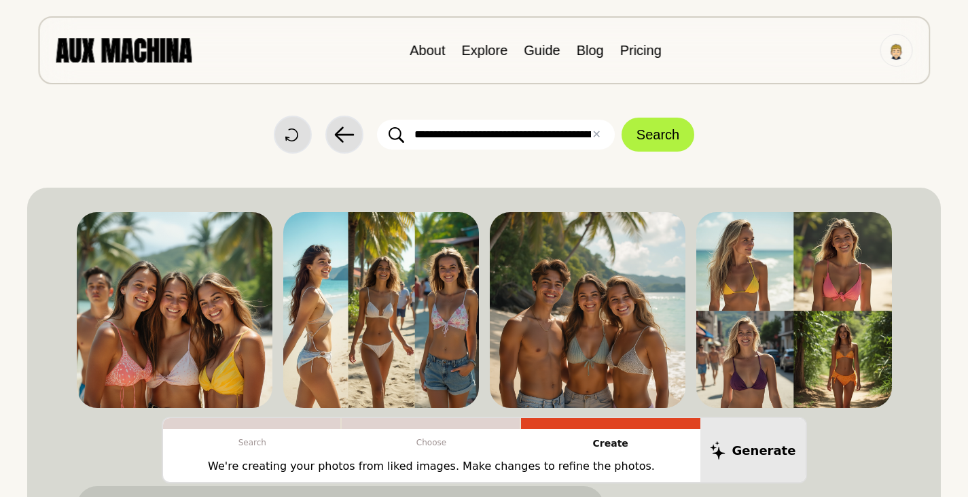
click at [490, 138] on input "**********" at bounding box center [496, 135] width 238 height 30
click at [489, 137] on input "**********" at bounding box center [496, 135] width 238 height 30
click at [516, 132] on input "**********" at bounding box center [496, 135] width 238 height 30
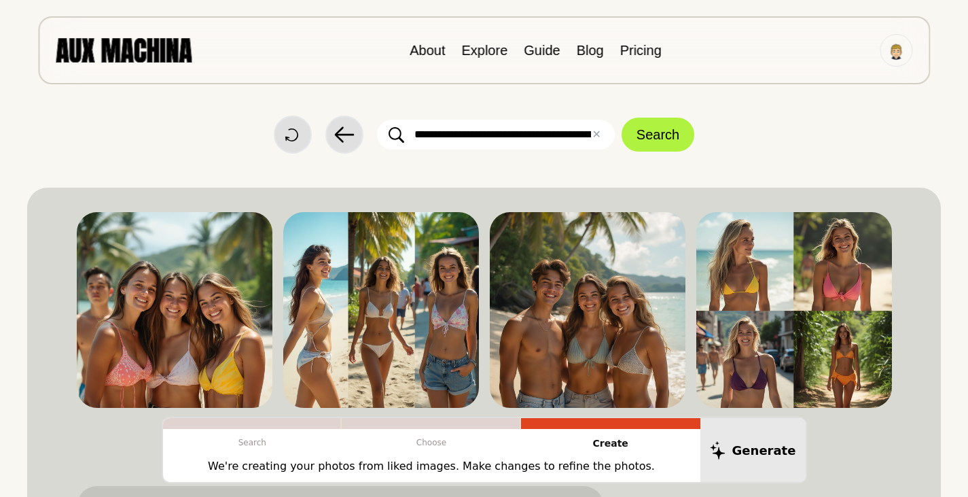
click at [516, 132] on input "**********" at bounding box center [496, 135] width 238 height 30
